Goal: Information Seeking & Learning: Learn about a topic

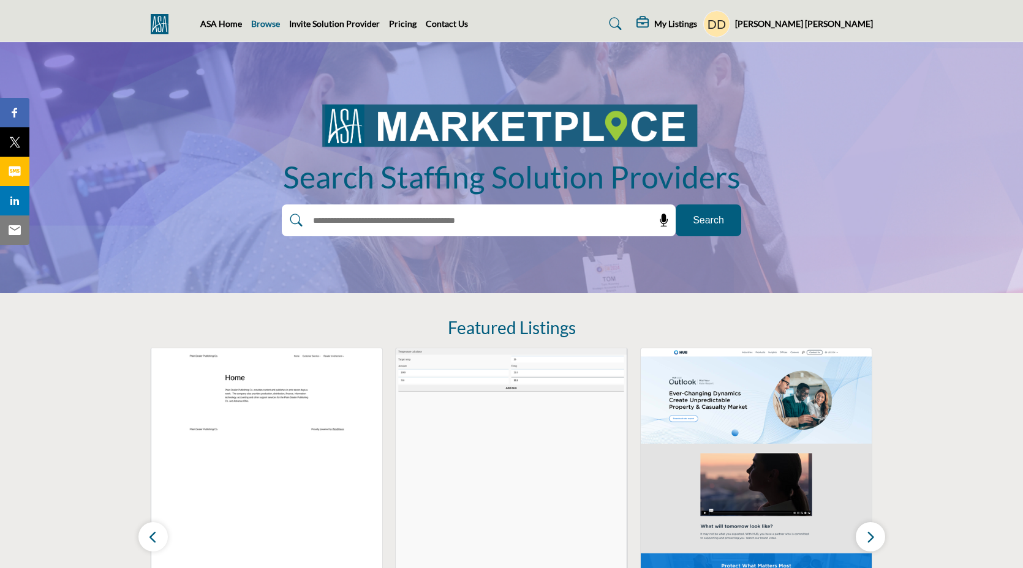
click at [257, 25] on link "Browse" at bounding box center [265, 23] width 29 height 10
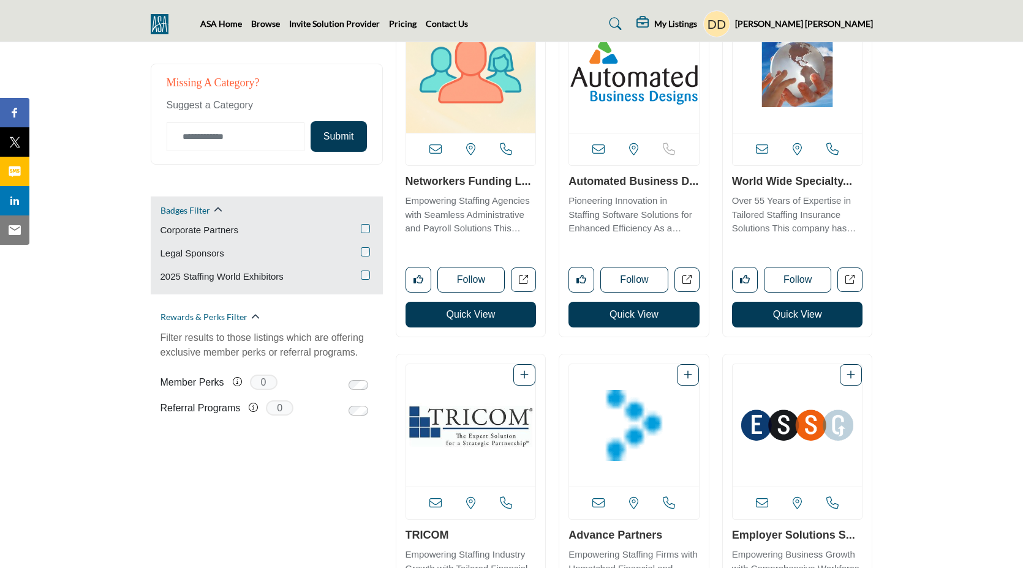
scroll to position [678, 0]
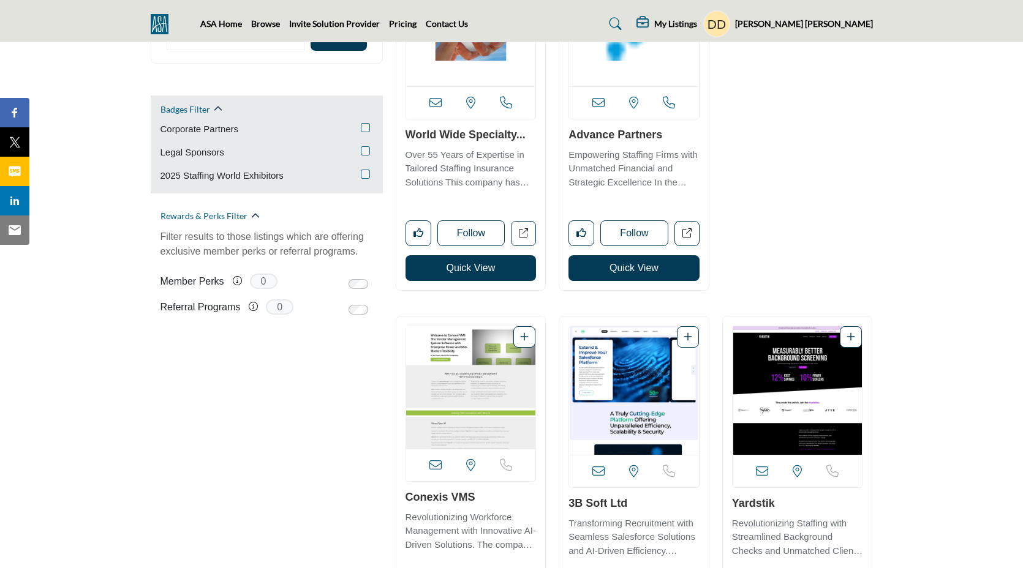
scroll to position [804, 0]
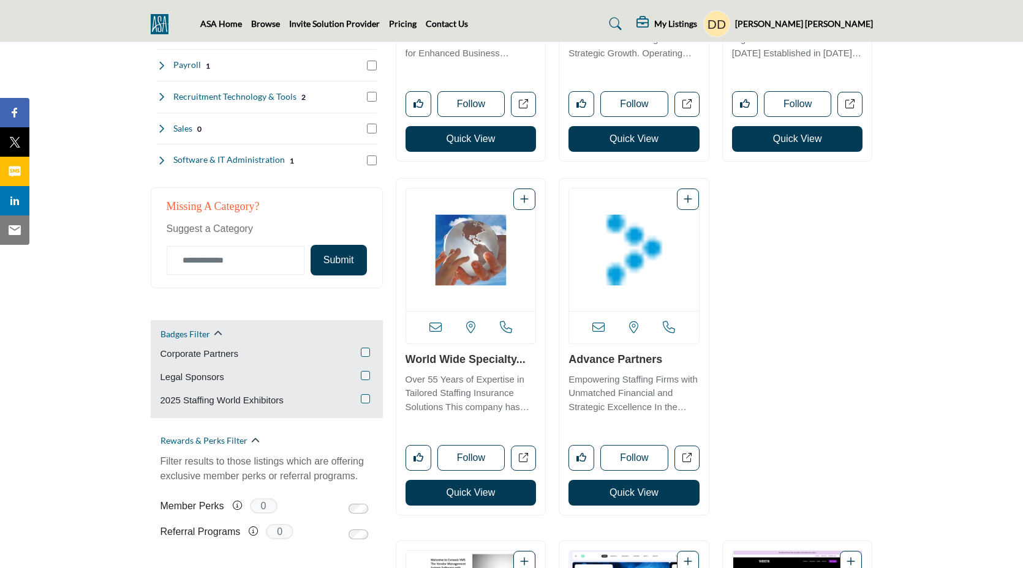
scroll to position [565, 0]
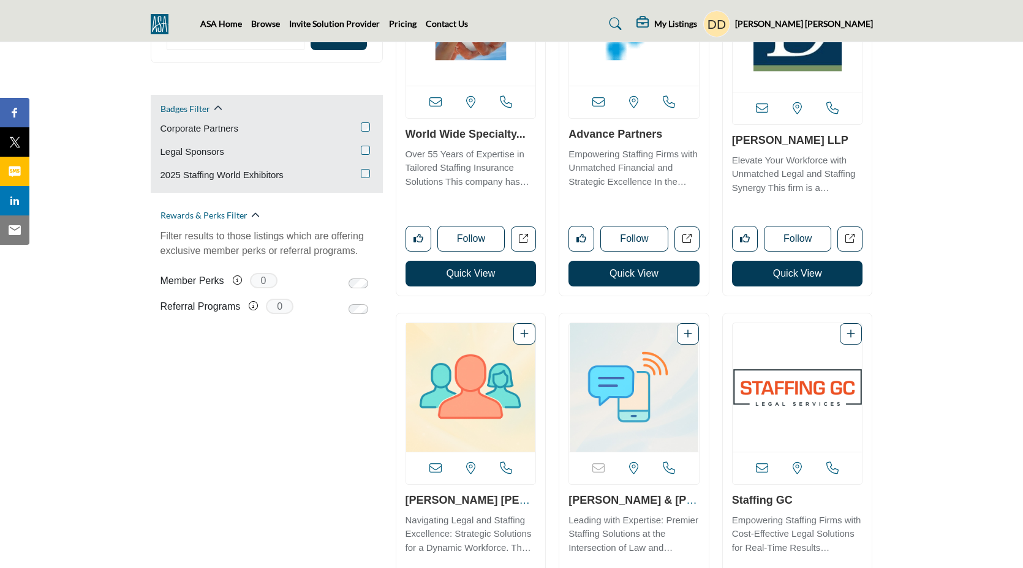
scroll to position [787, 0]
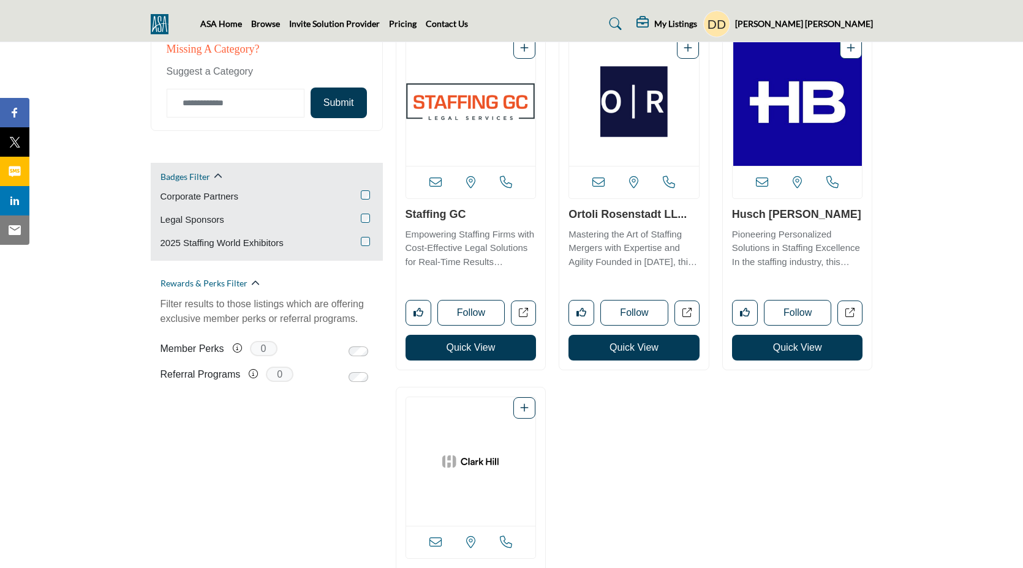
scroll to position [635, 0]
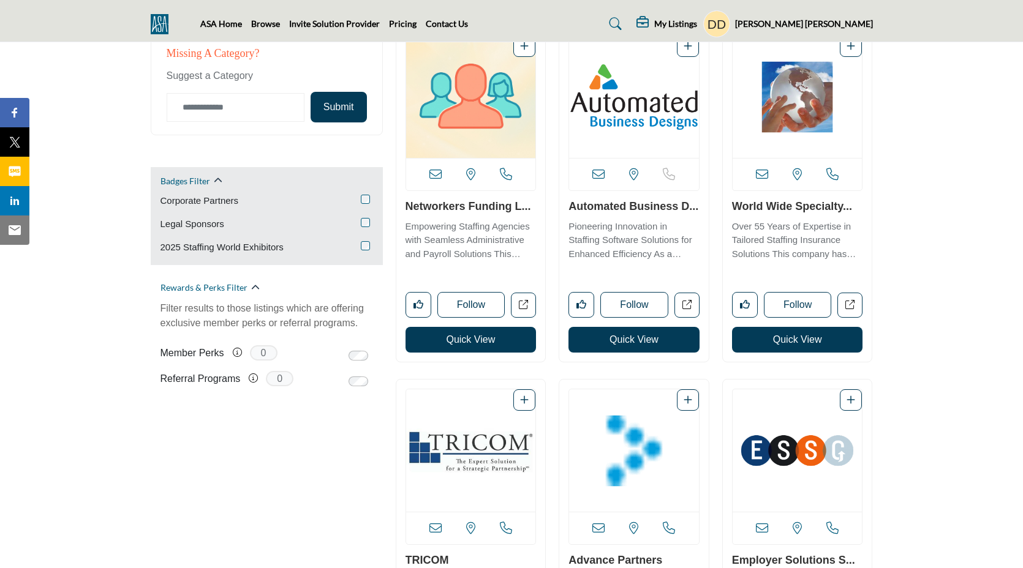
scroll to position [716, 0]
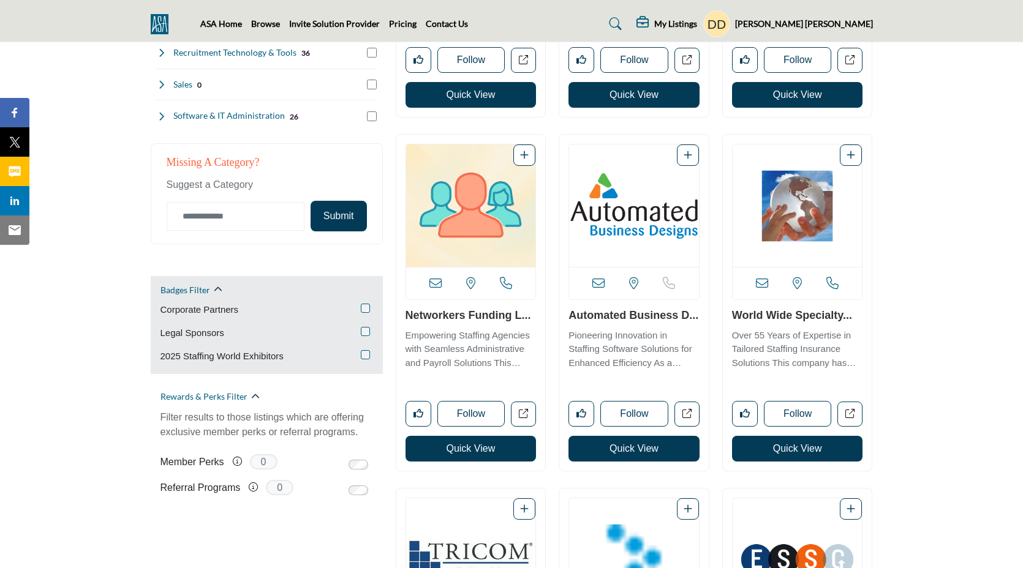
scroll to position [607, 0]
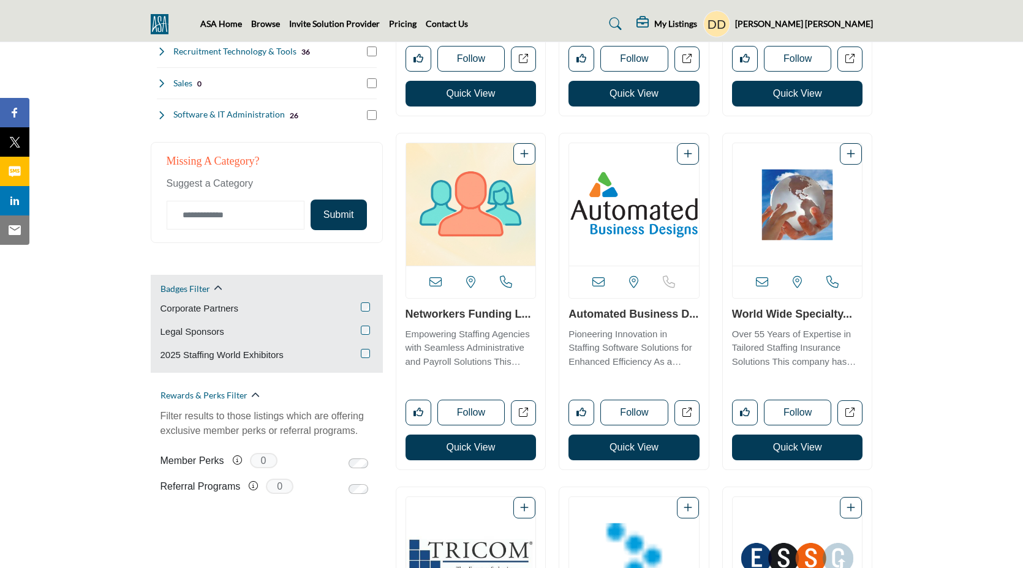
drag, startPoint x: 157, startPoint y: 304, endPoint x: 296, endPoint y: 357, distance: 148.9
click at [296, 357] on div "Badges Filter Corporate Partners Legal Sponsors 2025 Staffing World Exhibitors" at bounding box center [267, 324] width 232 height 99
copy div "Corporate Partners Legal Sponsors 2025 Staffing World Exhibitors"
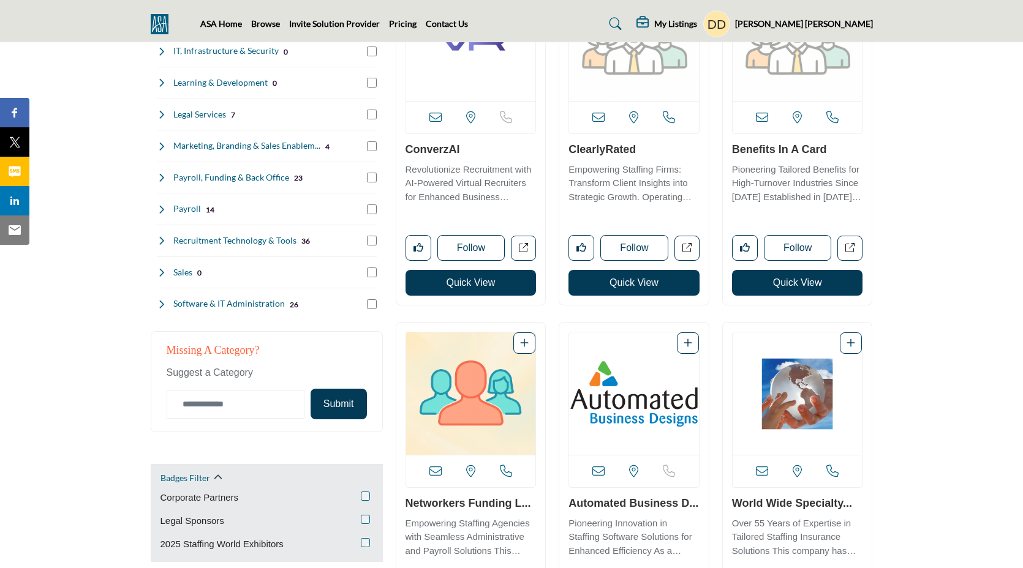
scroll to position [433, 0]
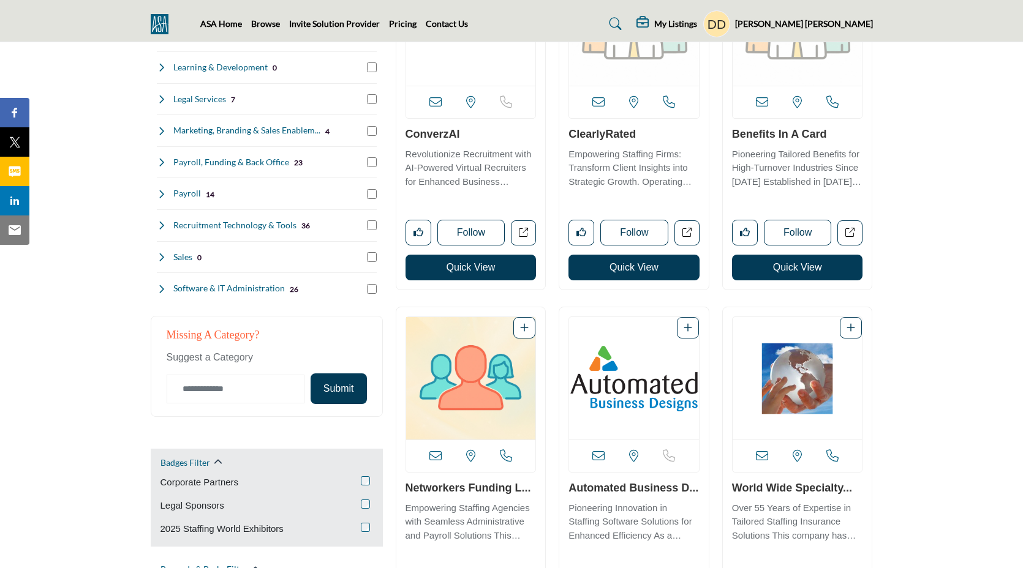
click at [291, 479] on div "Corporate Partners" at bounding box center [266, 483] width 212 height 15
